Goal: Transaction & Acquisition: Purchase product/service

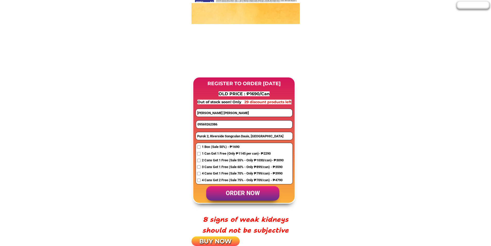
scroll to position [361, 0]
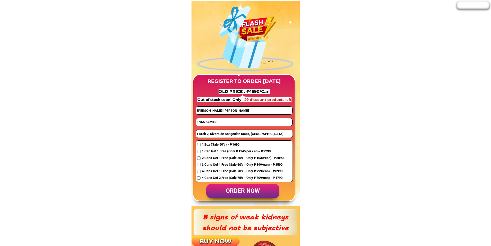
click at [215, 123] on input "09569262386" at bounding box center [244, 122] width 96 height 8
paste input "171933314"
type input "09171933314"
click at [225, 132] on input "Purok 2, Riverside Songculan Dauis, [GEOGRAPHIC_DATA]" at bounding box center [244, 134] width 97 height 8
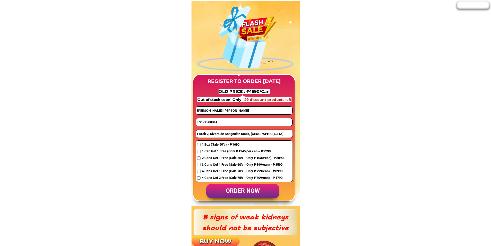
paste input "[STREET_ADDRESS][GEOGRAPHIC_DATA][PERSON_NAME][PERSON_NAME]"
type input "[STREET_ADDRESS][GEOGRAPHIC_DATA][PERSON_NAME][PERSON_NAME]"
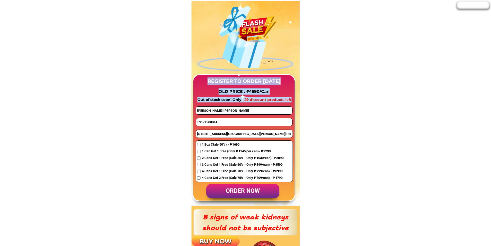
drag, startPoint x: 231, startPoint y: 106, endPoint x: 185, endPoint y: 105, distance: 46.7
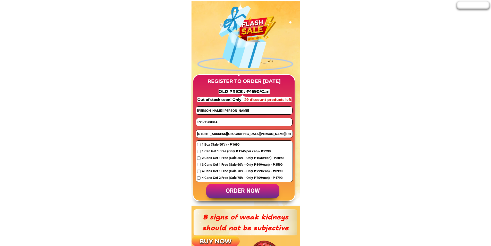
drag, startPoint x: 236, startPoint y: 110, endPoint x: 171, endPoint y: 109, distance: 64.7
paste input "rlina erlandez"
type input "[PERSON_NAME]"
click at [206, 157] on span "2 Cans Get 1 Free (Sale 55% - Only ₱1030/can)- ₱3090" at bounding box center [243, 157] width 82 height 5
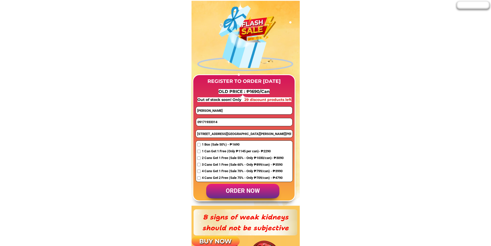
checkbox input "true"
click at [245, 190] on p "order now" at bounding box center [242, 191] width 73 height 15
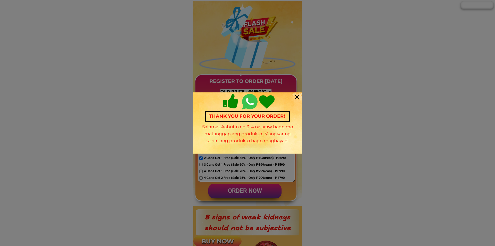
click at [294, 96] on div "Thank you for your order! Salamat Aabutin ng 3-4 na araw bago mo matanggap ang …" at bounding box center [247, 122] width 108 height 61
click at [296, 97] on div at bounding box center [297, 97] width 4 height 4
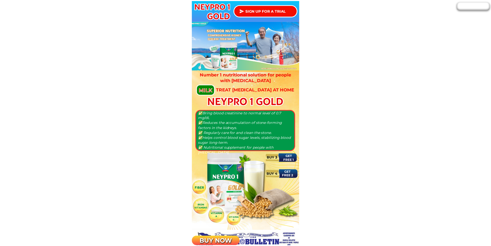
scroll to position [361, 0]
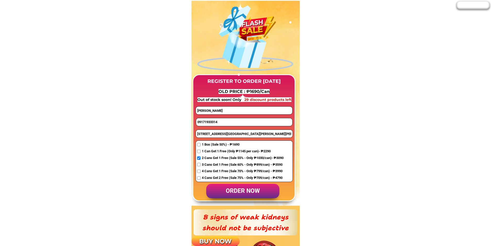
click at [212, 122] on input "09171933314" at bounding box center [244, 122] width 96 height 8
paste input "09542611556"
type input "09542611556"
click at [232, 109] on input "[PERSON_NAME]" at bounding box center [244, 110] width 96 height 8
paste input "[PERSON_NAME]"
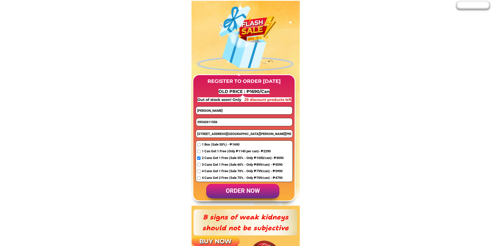
type input "[PERSON_NAME]"
click at [206, 137] on input "[STREET_ADDRESS][GEOGRAPHIC_DATA][PERSON_NAME][PERSON_NAME]" at bounding box center [244, 134] width 97 height 8
paste input "[STREET_ADDRESS][PERSON_NAME][PERSON_NAME][PERSON_NAME]"
type input "[STREET_ADDRESS][PERSON_NAME][PERSON_NAME][PERSON_NAME]"
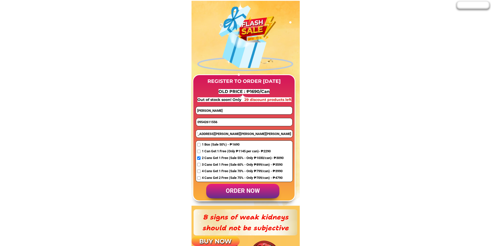
scroll to position [0, 0]
click at [199, 163] on input "checkbox" at bounding box center [198, 164] width 3 height 3
checkbox input "true"
click at [239, 190] on p "order now" at bounding box center [242, 191] width 73 height 15
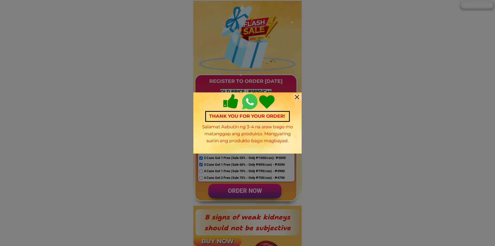
click at [297, 97] on div at bounding box center [297, 97] width 4 height 4
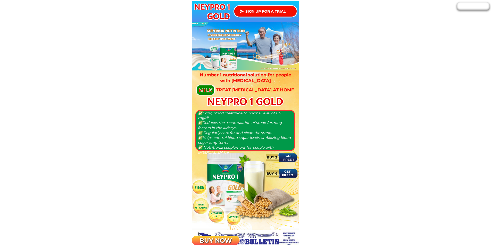
scroll to position [361, 0]
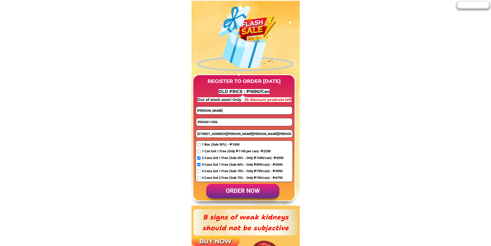
click at [219, 110] on input "[PERSON_NAME]" at bounding box center [244, 110] width 96 height 8
paste input "[PERSON_NAME]"
type input "[PERSON_NAME]"
click at [225, 122] on input "09542611556" at bounding box center [244, 122] width 96 height 8
paste input "639772019352"
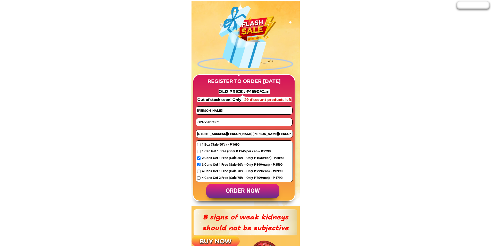
drag, startPoint x: 196, startPoint y: 122, endPoint x: 192, endPoint y: 121, distance: 4.4
click at [192, 121] on div "REGISTER TO ORDER [DATE] OLD PRICE : ₱1690/Can Out of stock soon! Only 29 disco…" at bounding box center [245, 103] width 108 height 205
click at [250, 124] on input "09772019352" at bounding box center [244, 122] width 96 height 8
type input "09772019352"
click at [207, 136] on input "[STREET_ADDRESS][PERSON_NAME][PERSON_NAME][PERSON_NAME]" at bounding box center [244, 134] width 97 height 8
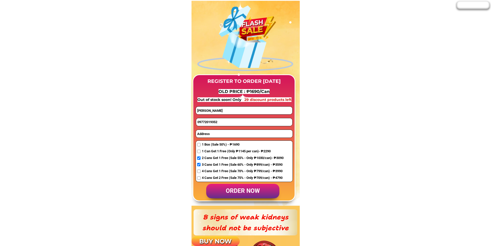
paste input "7th St Plaridel 2 Brgy Amsic Angeles Cty, [GEOGRAPHIC_DATA]"
type input "7th St Plaridel 2 Brgy Amsic Angeles Cty, [GEOGRAPHIC_DATA]"
click at [206, 145] on span "1 Box (Sale 50%) - ₱1690" at bounding box center [243, 144] width 82 height 5
checkbox input "true"
click at [225, 190] on p "order now" at bounding box center [242, 191] width 73 height 15
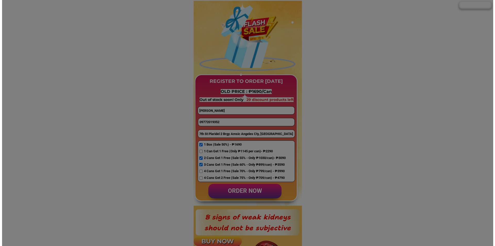
scroll to position [0, 0]
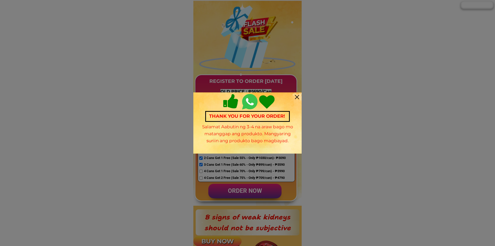
click at [298, 95] on div "Thank you for your order! Salamat Aabutin ng 3-4 na araw bago mo matanggap ang …" at bounding box center [247, 122] width 108 height 61
click at [298, 97] on div at bounding box center [297, 97] width 4 height 4
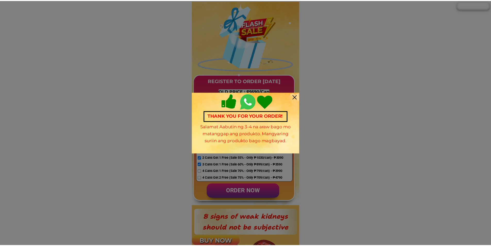
scroll to position [361, 0]
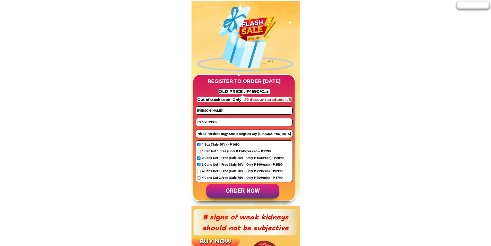
click at [226, 122] on input "09772019352" at bounding box center [244, 122] width 96 height 8
paste input "09670466894"
type input "09670466894"
click at [215, 134] on input "7th St Plaridel 2 Brgy Amsic Angeles Cty, [GEOGRAPHIC_DATA]" at bounding box center [244, 134] width 97 height 8
paste input "Pamp state unuversity cabambangan bacolor pamp"
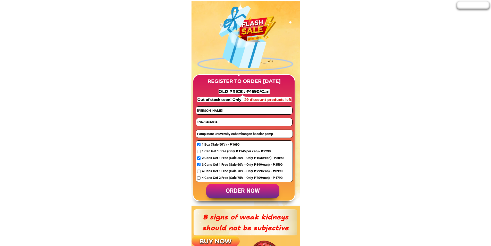
click at [198, 135] on input "Pamp state unuversity cabambangan bacolor pamp" at bounding box center [244, 134] width 97 height 8
paste input "09670466894"
type input "09670466894 Pamp state unuversity cabambangan bacolor pamp"
click at [217, 121] on input "09670466894" at bounding box center [244, 122] width 96 height 8
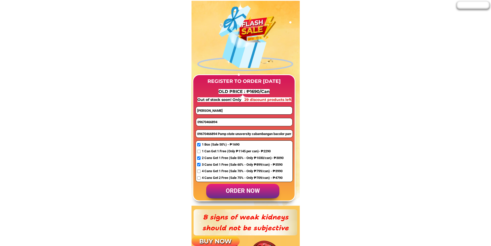
paste input "486323883"
type input "09486323883"
click at [212, 110] on input "[PERSON_NAME]" at bounding box center [244, 110] width 96 height 8
paste input "[PERSON_NAME]"
type input "[PERSON_NAME]"
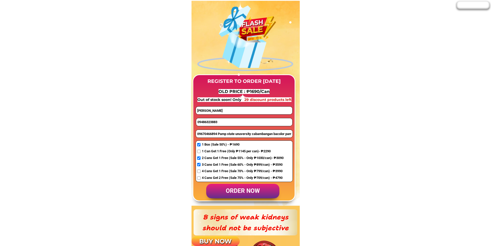
click at [236, 190] on p "order now" at bounding box center [242, 191] width 73 height 15
click at [197, 145] on input "checkbox" at bounding box center [198, 144] width 3 height 3
checkbox input "true"
click at [222, 187] on p "order now" at bounding box center [242, 191] width 73 height 15
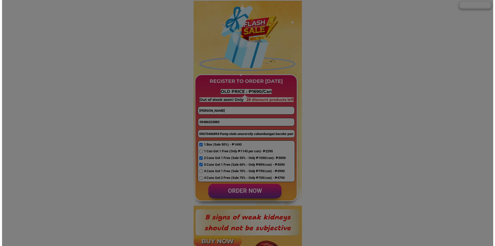
scroll to position [0, 0]
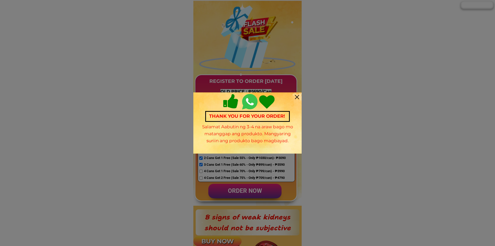
click at [142, 68] on div at bounding box center [247, 123] width 495 height 246
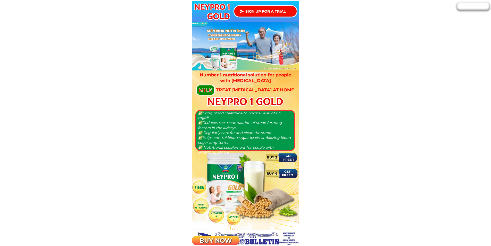
scroll to position [361, 0]
